Goal: Task Accomplishment & Management: Complete application form

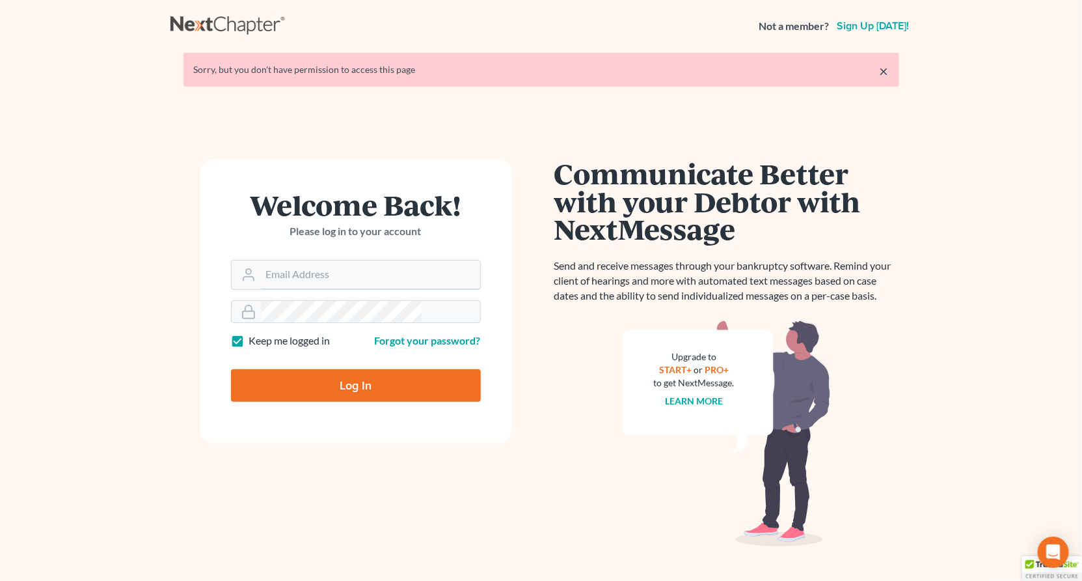
click at [312, 260] on input "Email Address" at bounding box center [370, 274] width 219 height 29
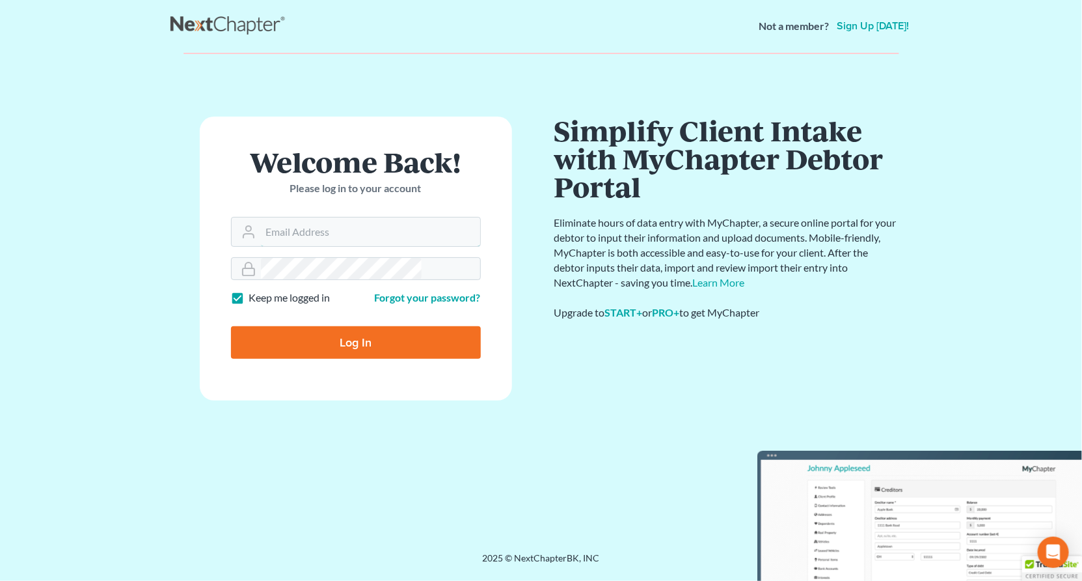
type input "[PERSON_NAME][EMAIL_ADDRESS][DOMAIN_NAME]"
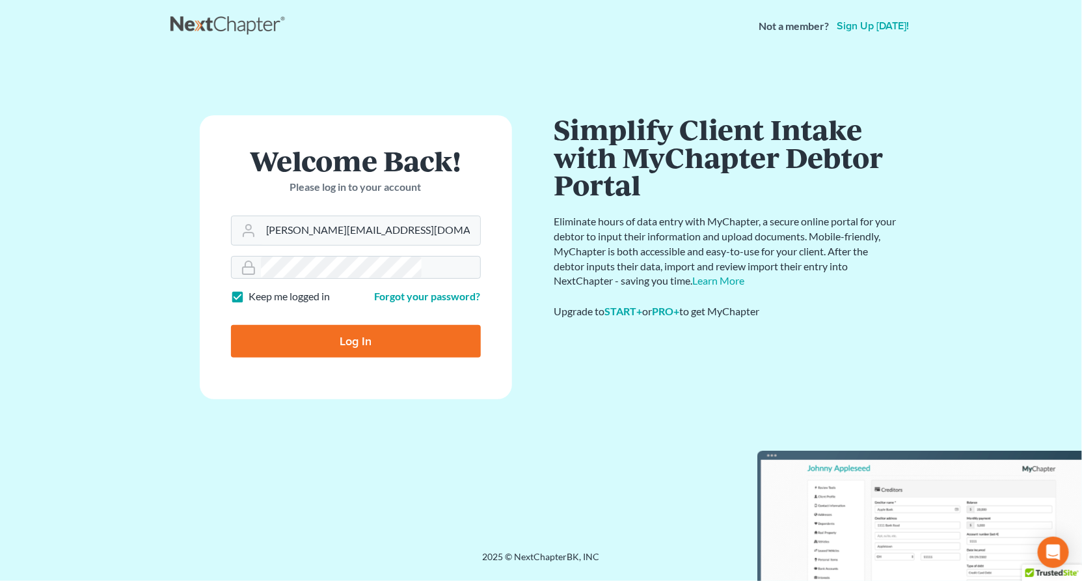
click at [344, 325] on input "Log In" at bounding box center [356, 341] width 250 height 33
type input "Thinking..."
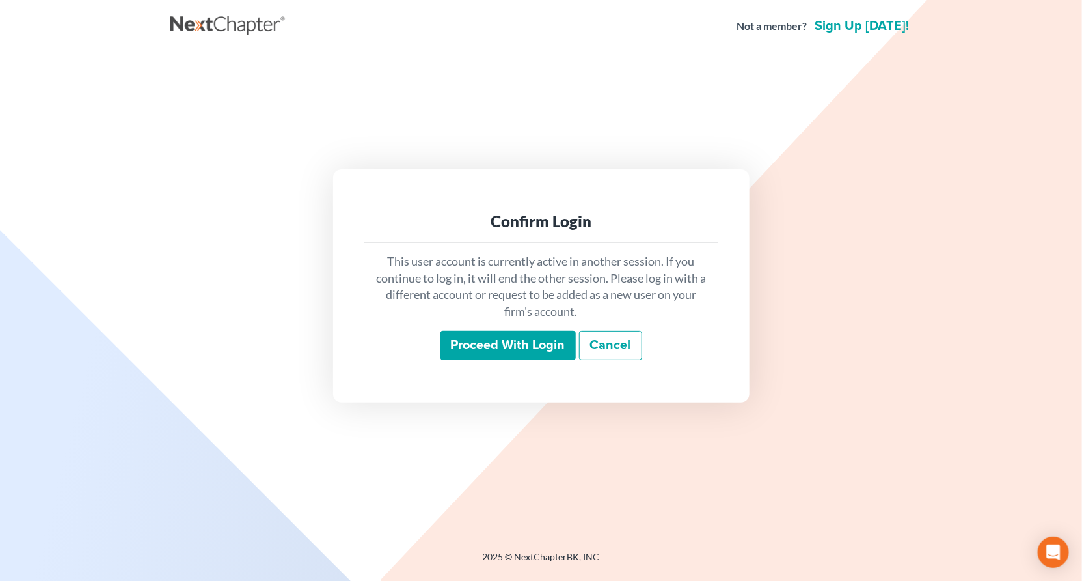
click at [509, 331] on input "Proceed with login" at bounding box center [508, 346] width 135 height 30
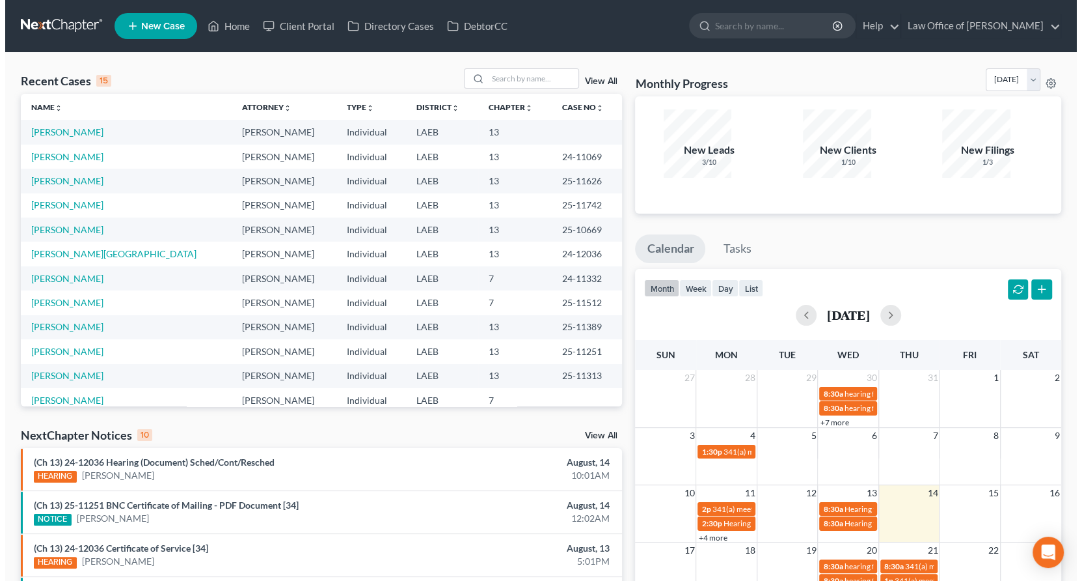
scroll to position [66, 0]
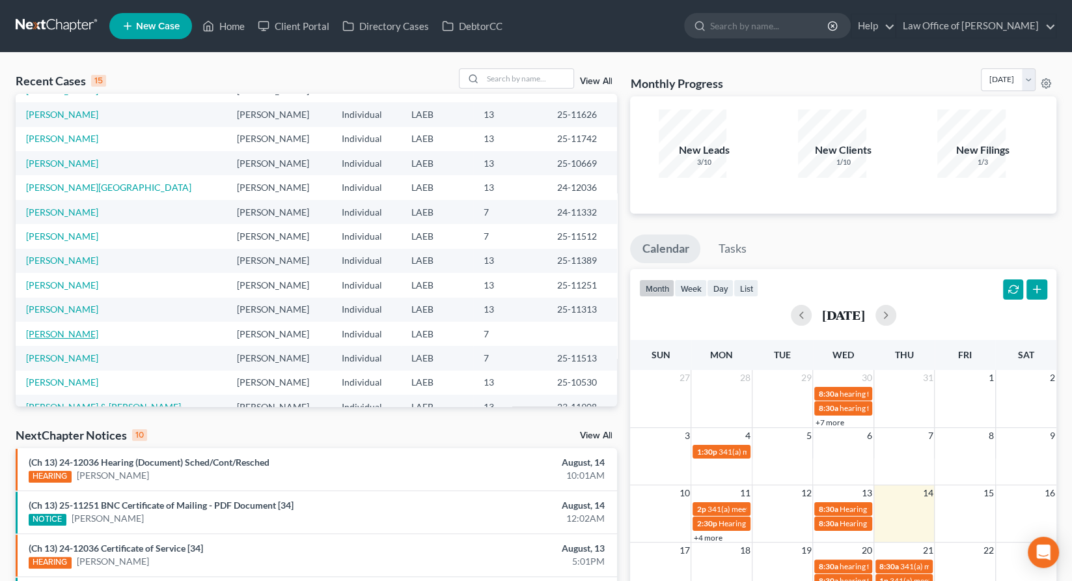
click at [52, 328] on link "[PERSON_NAME]" at bounding box center [62, 333] width 72 height 11
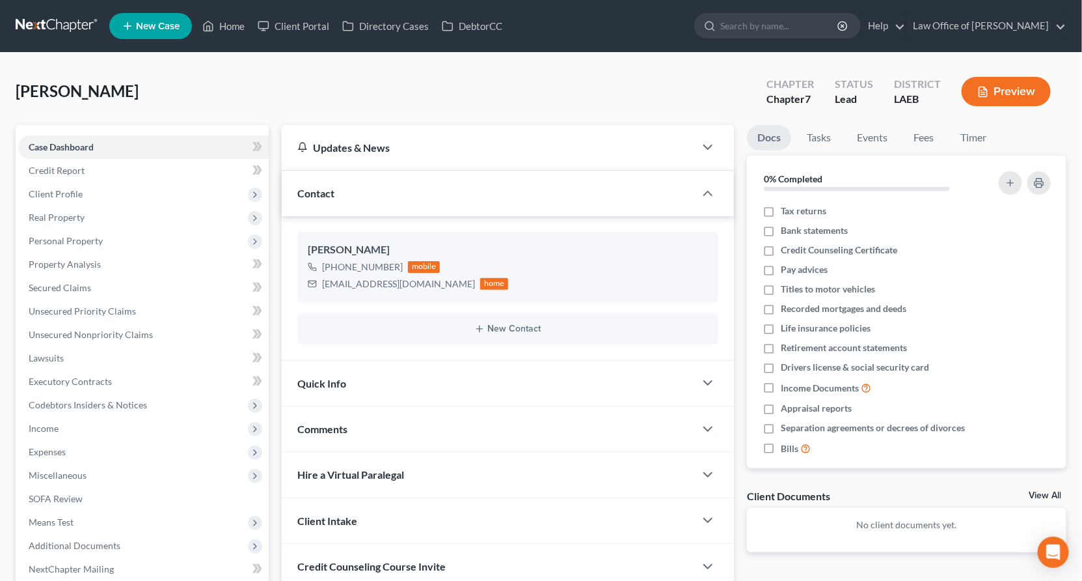
click at [58, 188] on span "Client Profile" at bounding box center [56, 193] width 54 height 11
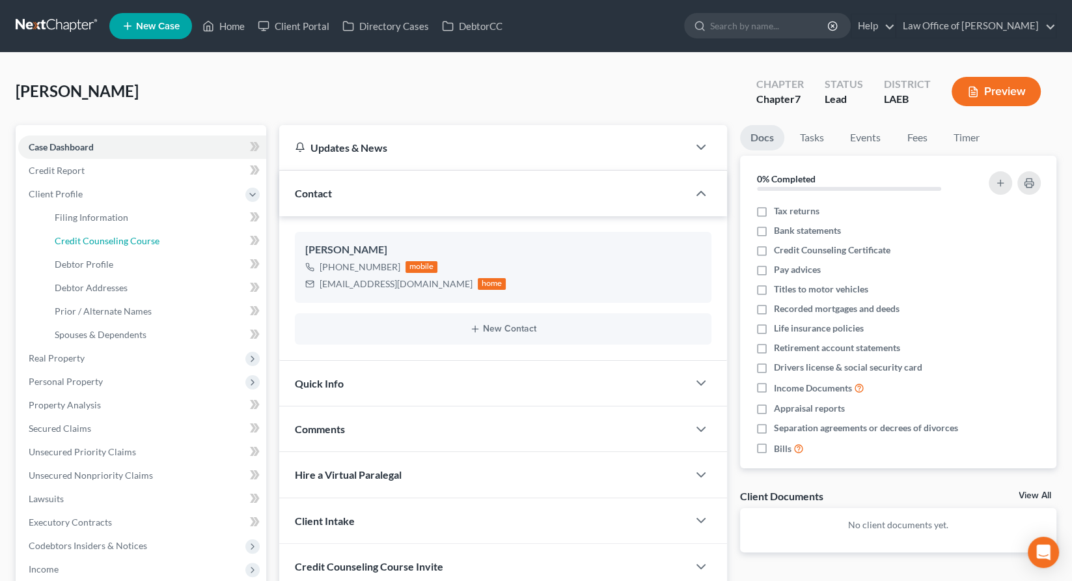
click at [68, 235] on span "Credit Counseling Course" at bounding box center [107, 240] width 105 height 11
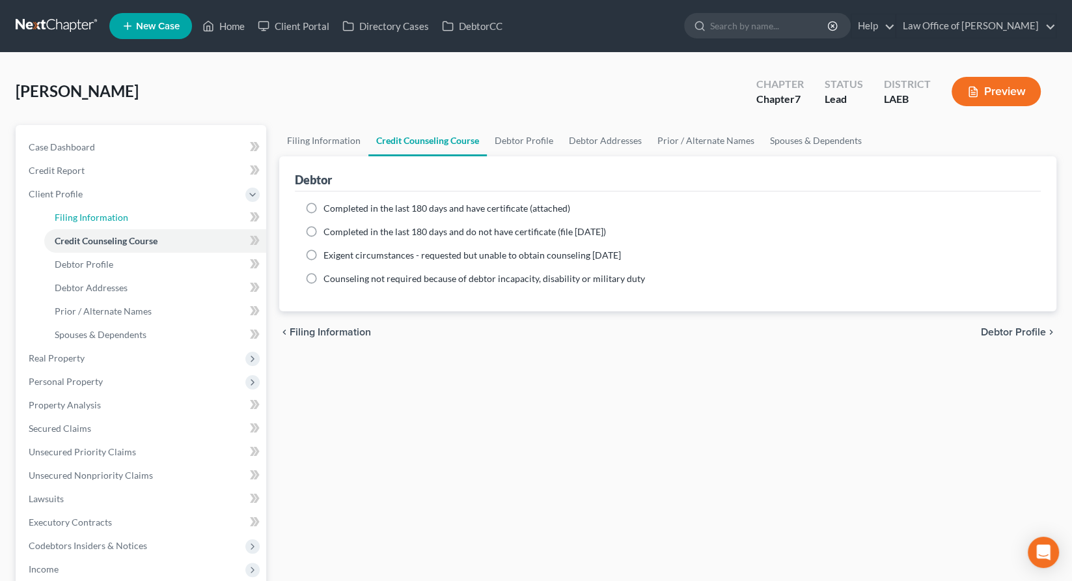
click at [65, 212] on span "Filing Information" at bounding box center [92, 217] width 74 height 11
select select "1"
select select "0"
select select "34"
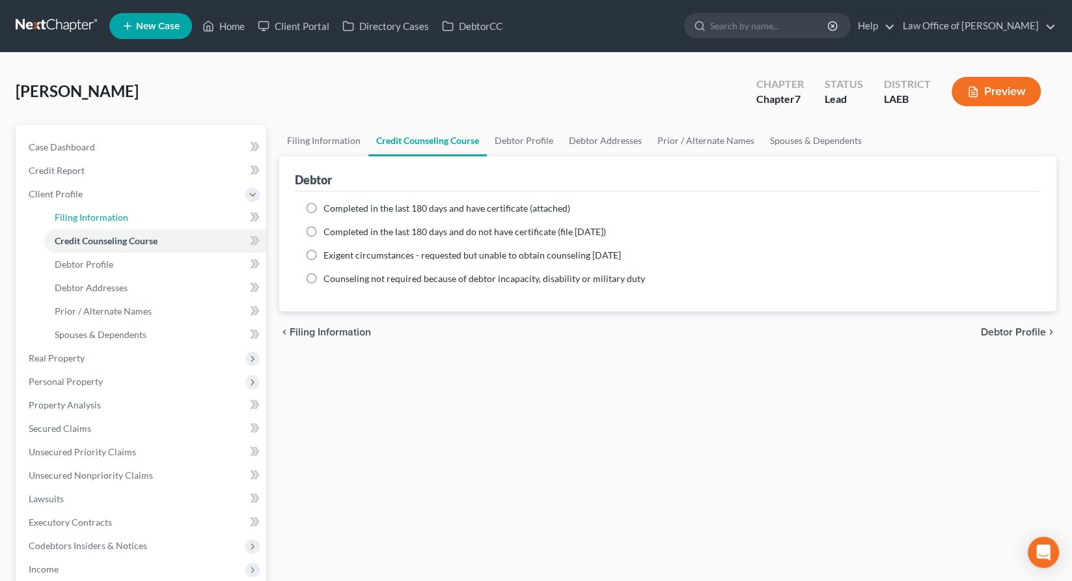
select select "0"
select select "19"
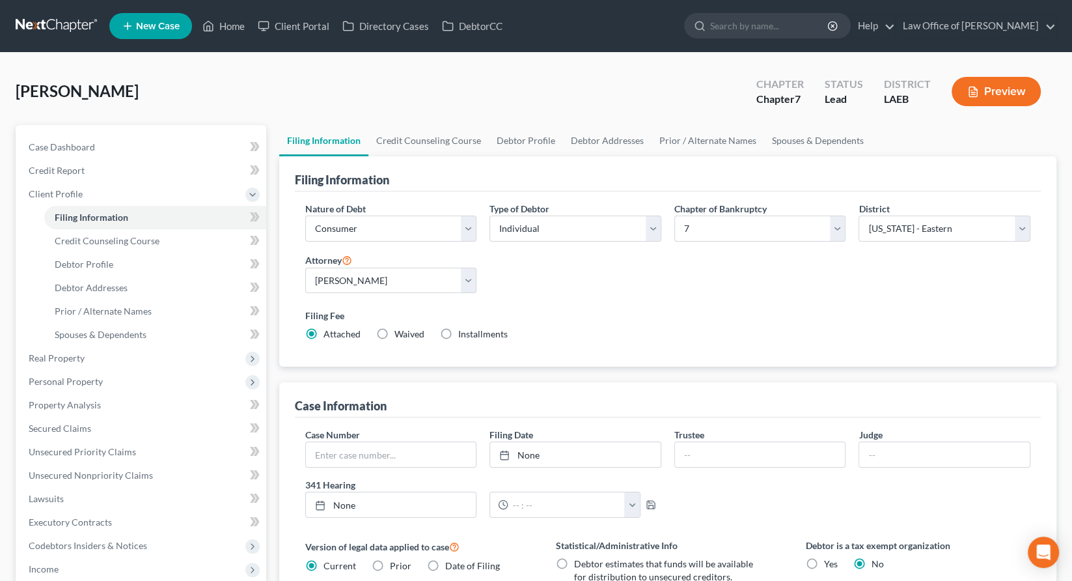
click at [60, 352] on span "Real Property" at bounding box center [57, 357] width 56 height 11
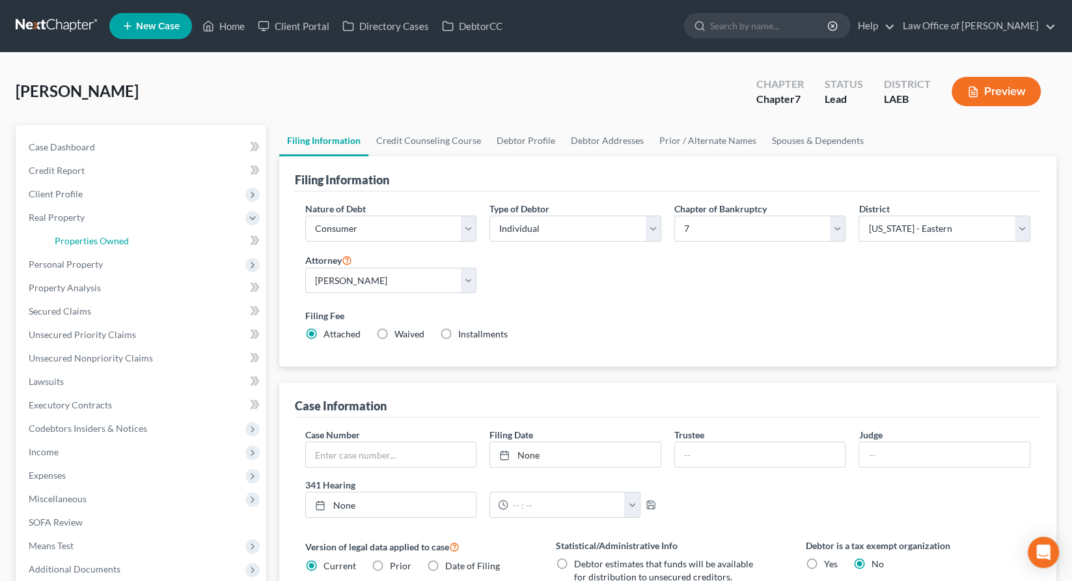
click at [68, 235] on span "Properties Owned" at bounding box center [92, 240] width 74 height 11
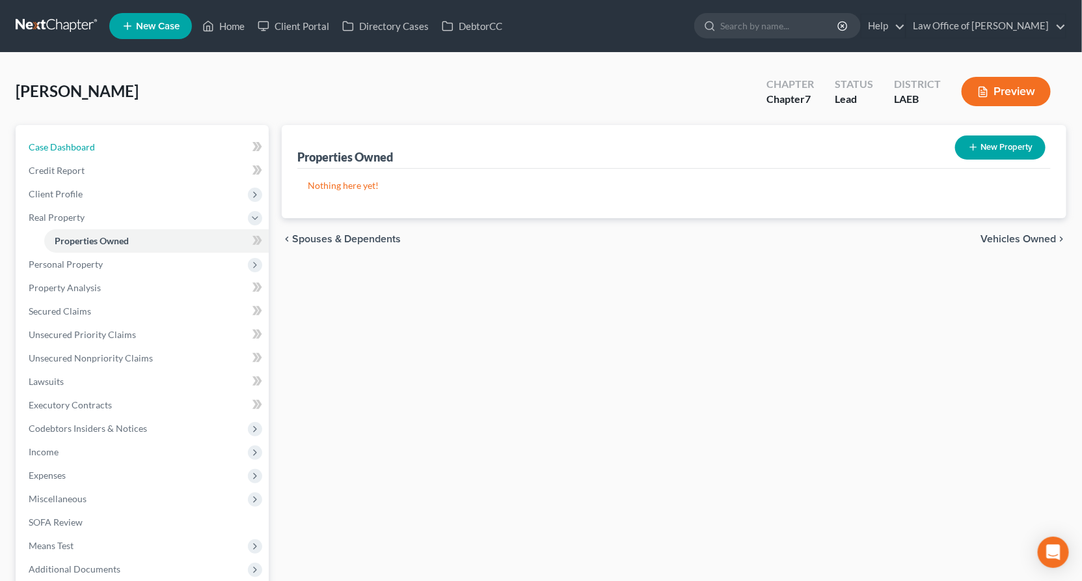
click at [29, 141] on span "Case Dashboard" at bounding box center [62, 146] width 66 height 11
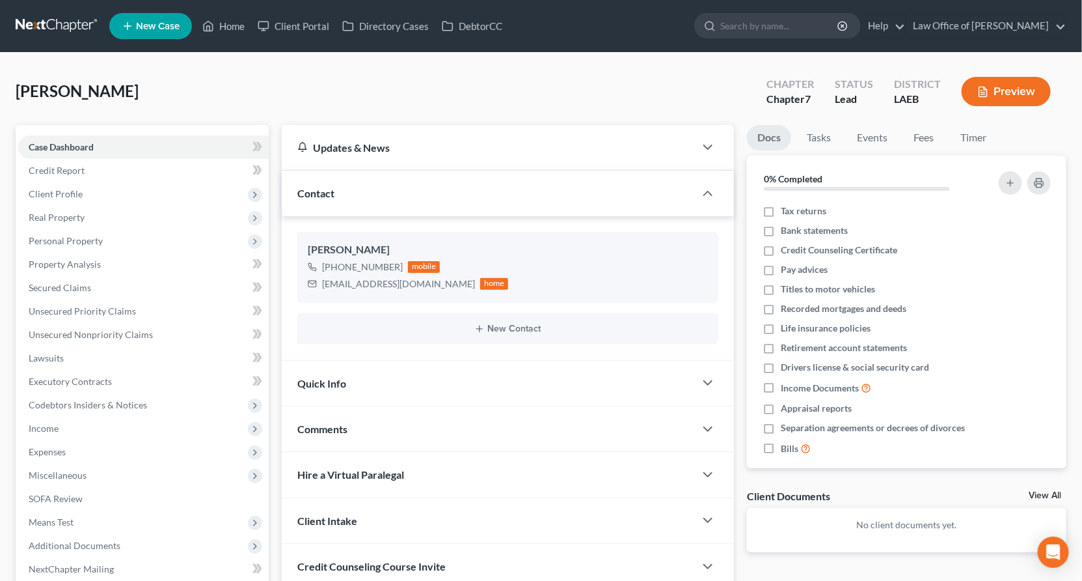
click at [38, 18] on link at bounding box center [57, 25] width 83 height 23
